Goal: Task Accomplishment & Management: Complete application form

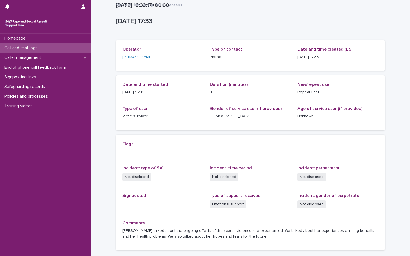
scroll to position [42, 0]
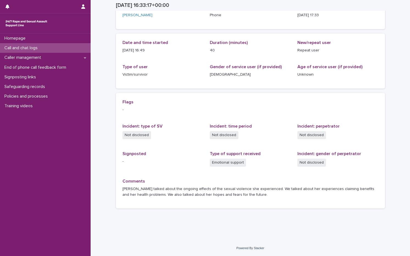
click at [34, 43] on div "Call and chat logs" at bounding box center [45, 48] width 91 height 10
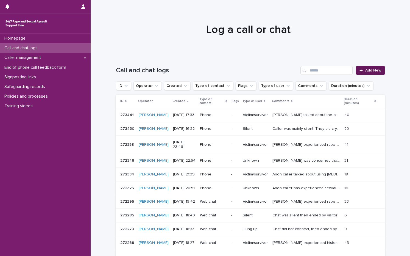
click at [375, 67] on link "Add New" at bounding box center [370, 70] width 29 height 9
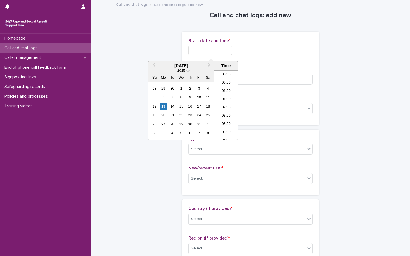
click at [210, 50] on input "text" at bounding box center [209, 51] width 43 height 10
click at [166, 106] on div "13" at bounding box center [163, 105] width 7 height 7
click at [228, 90] on li "17:00" at bounding box center [226, 88] width 23 height 8
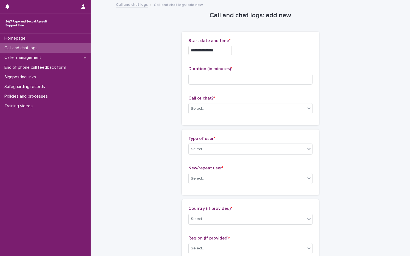
click at [228, 50] on input "**********" at bounding box center [209, 51] width 43 height 10
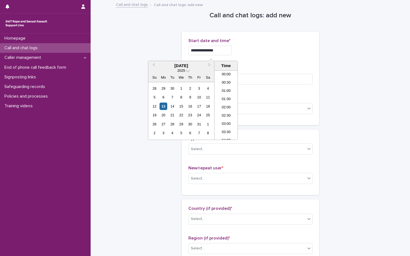
scroll to position [250, 0]
type input "**********"
click at [259, 58] on div "**********" at bounding box center [250, 48] width 124 height 21
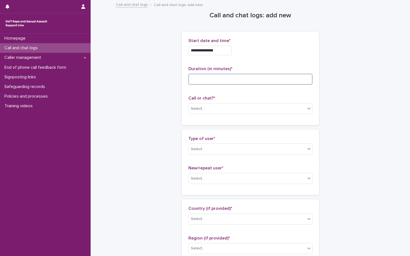
click at [234, 76] on input at bounding box center [250, 79] width 124 height 11
type input "**"
click at [210, 104] on div "Select..." at bounding box center [250, 108] width 124 height 11
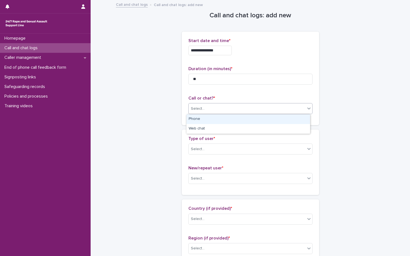
click at [202, 119] on div "Phone" at bounding box center [249, 119] width 124 height 10
click at [213, 150] on div "Select..." at bounding box center [247, 149] width 117 height 9
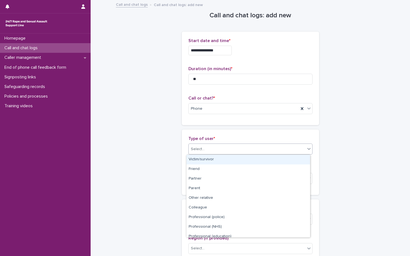
click at [208, 158] on div "Victim/survivor" at bounding box center [249, 160] width 124 height 10
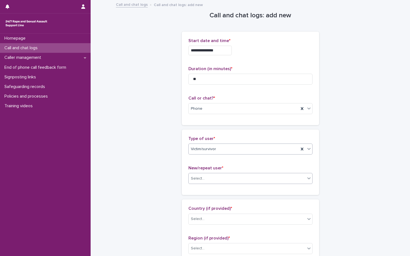
click at [203, 182] on div "Select..." at bounding box center [247, 178] width 117 height 9
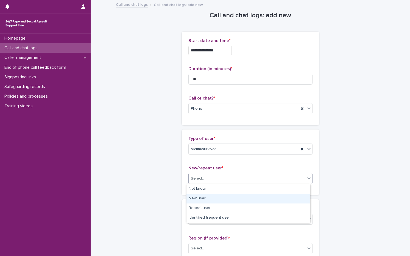
click at [200, 196] on div "New user" at bounding box center [249, 199] width 124 height 10
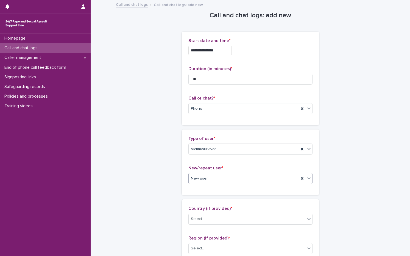
scroll to position [137, 0]
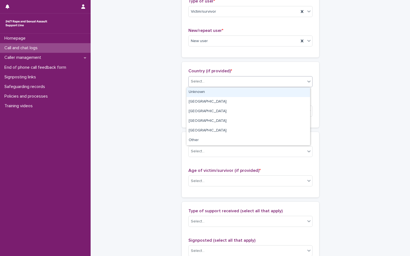
click at [209, 84] on div "Select..." at bounding box center [247, 81] width 117 height 9
click at [209, 96] on div "Unknown" at bounding box center [249, 92] width 124 height 10
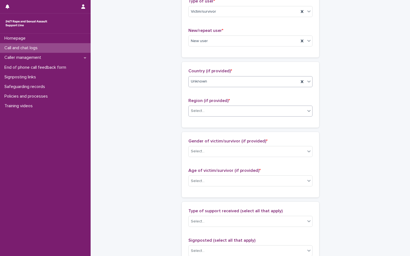
click at [211, 116] on div "Select..." at bounding box center [250, 110] width 124 height 11
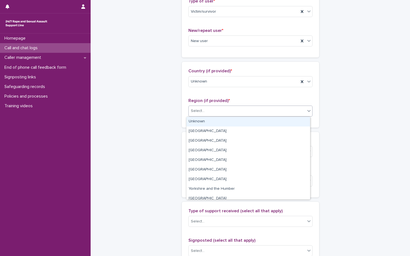
click at [203, 122] on div "Unknown" at bounding box center [249, 122] width 124 height 10
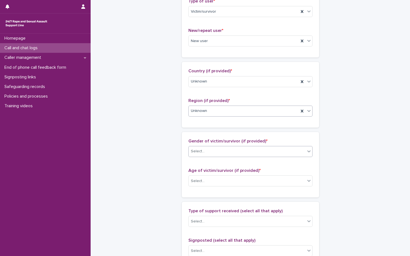
click at [211, 155] on div "Select..." at bounding box center [247, 151] width 117 height 9
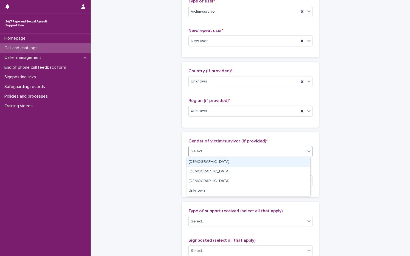
click at [210, 163] on div "[DEMOGRAPHIC_DATA]" at bounding box center [249, 162] width 124 height 10
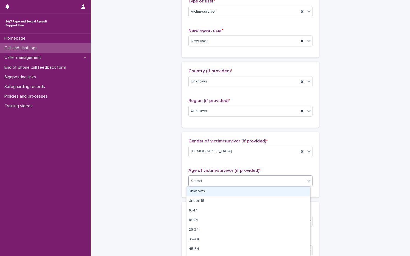
click at [212, 180] on div "Select..." at bounding box center [247, 180] width 117 height 9
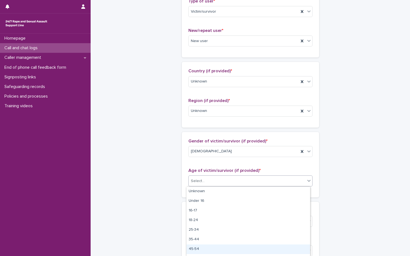
click at [212, 251] on div "45-54" at bounding box center [249, 249] width 124 height 10
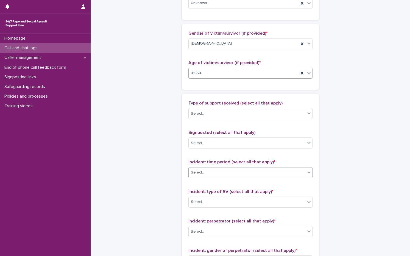
scroll to position [247, 0]
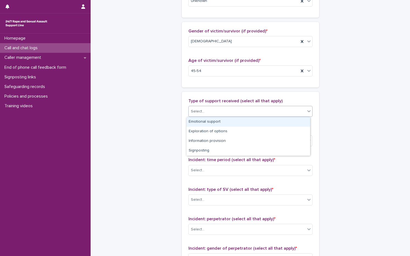
click at [213, 109] on div "Select..." at bounding box center [247, 111] width 117 height 9
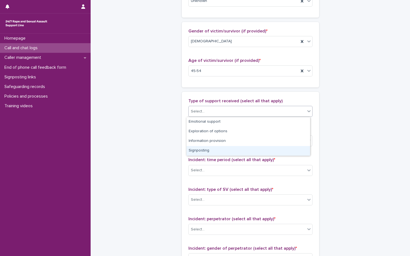
click at [207, 148] on div "Signposting" at bounding box center [249, 151] width 124 height 10
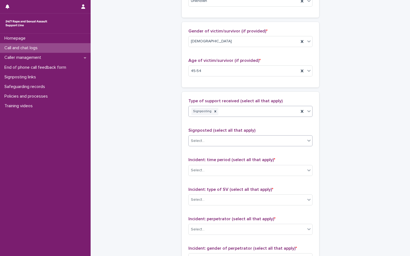
click at [207, 143] on div "Select..." at bounding box center [247, 140] width 117 height 9
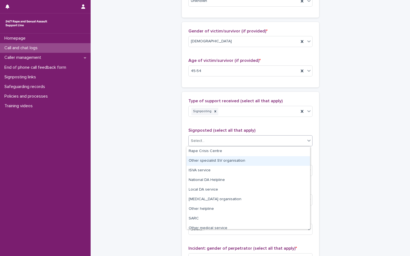
scroll to position [33, 0]
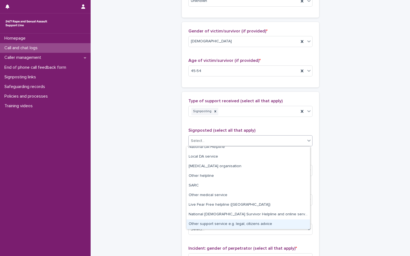
click at [224, 225] on div "Other support service e.g. legal, citizens advice" at bounding box center [249, 224] width 124 height 10
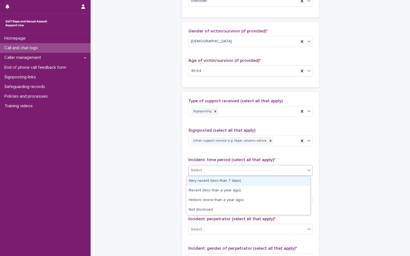
click at [221, 173] on div "Select..." at bounding box center [247, 170] width 117 height 9
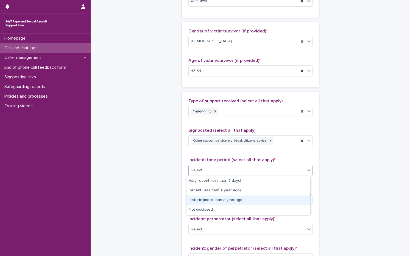
click at [223, 199] on div "Historic (more than a year ago)" at bounding box center [249, 200] width 124 height 10
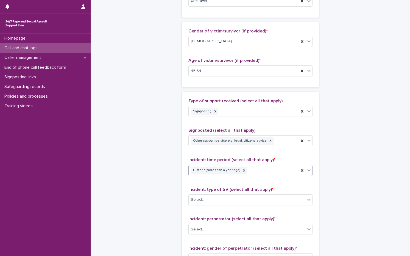
click at [223, 199] on div "Select..." at bounding box center [247, 199] width 117 height 9
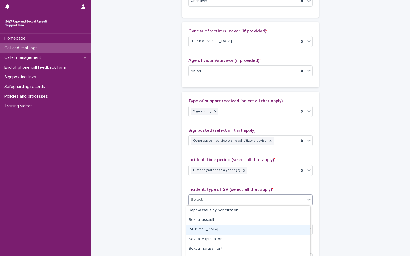
click at [215, 233] on div "[MEDICAL_DATA]" at bounding box center [249, 230] width 124 height 10
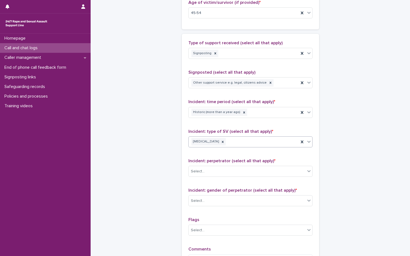
scroll to position [357, 0]
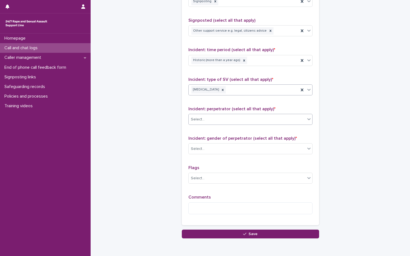
click at [218, 121] on div "Select..." at bounding box center [247, 119] width 117 height 9
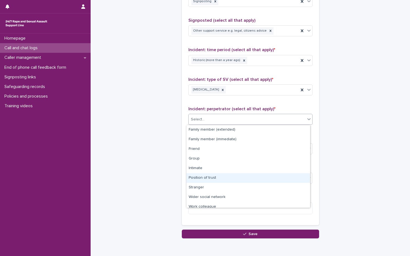
click at [222, 175] on div "Position of trust" at bounding box center [249, 178] width 124 height 10
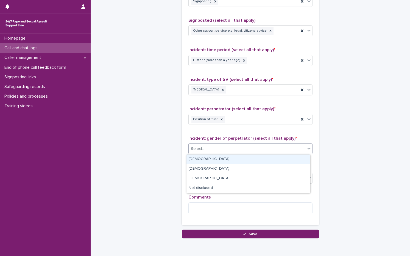
click at [207, 145] on div "Select..." at bounding box center [247, 148] width 117 height 9
click at [206, 157] on div "[DEMOGRAPHIC_DATA]" at bounding box center [249, 159] width 124 height 10
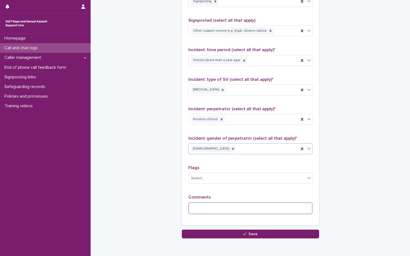
click at [204, 209] on textarea at bounding box center [250, 208] width 124 height 12
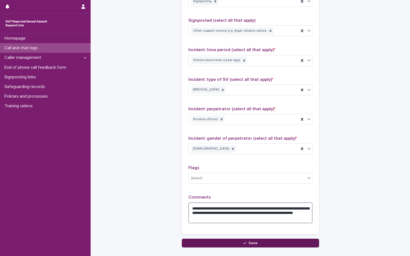
type textarea "**********"
click at [257, 245] on button "Save" at bounding box center [250, 242] width 137 height 9
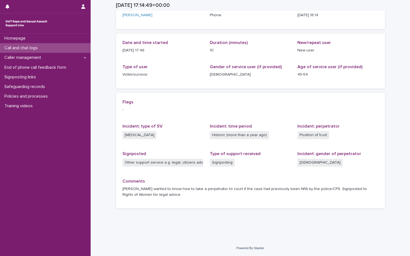
scroll to position [42, 0]
